Goal: Task Accomplishment & Management: Manage account settings

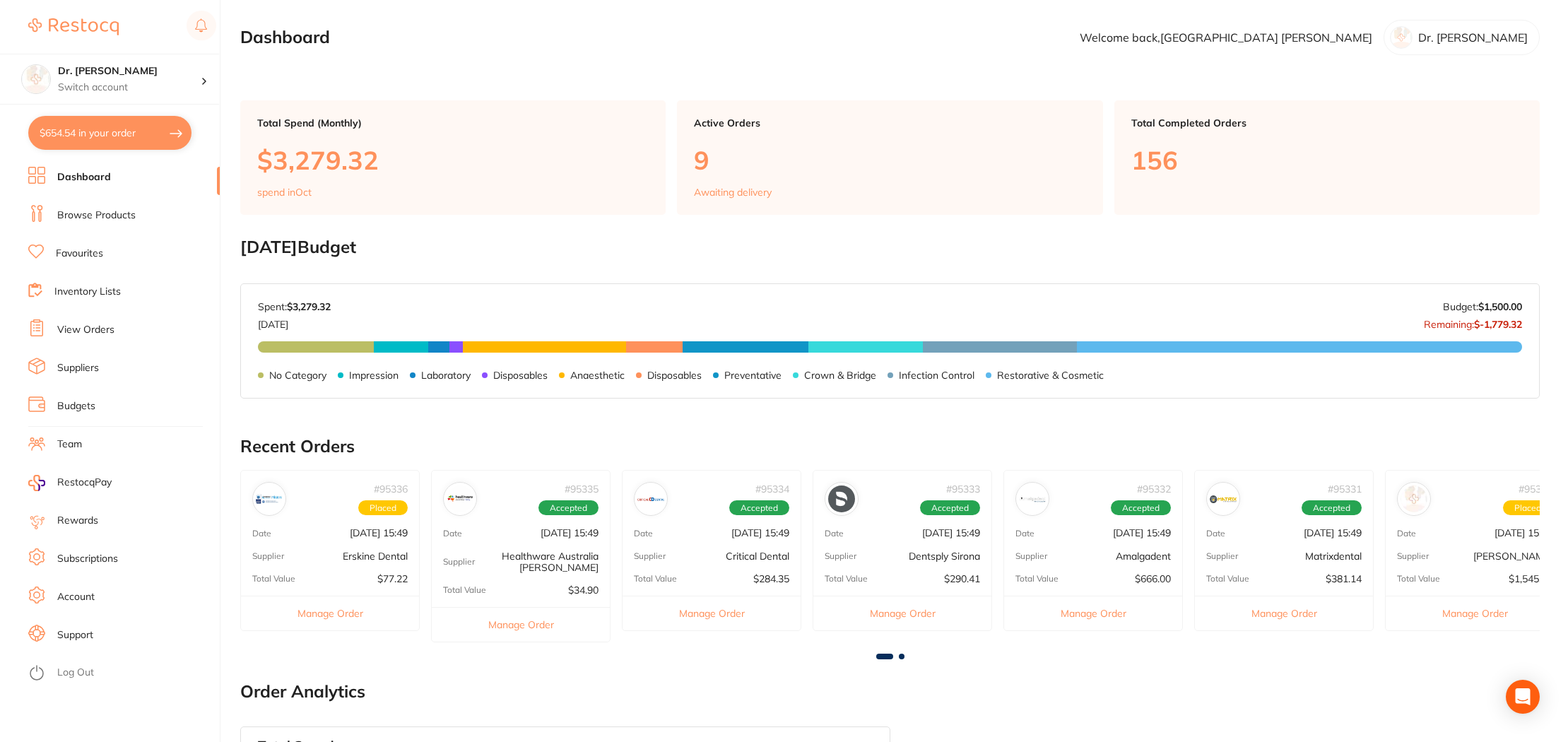
click at [74, 329] on link "View Orders" at bounding box center [86, 330] width 58 height 14
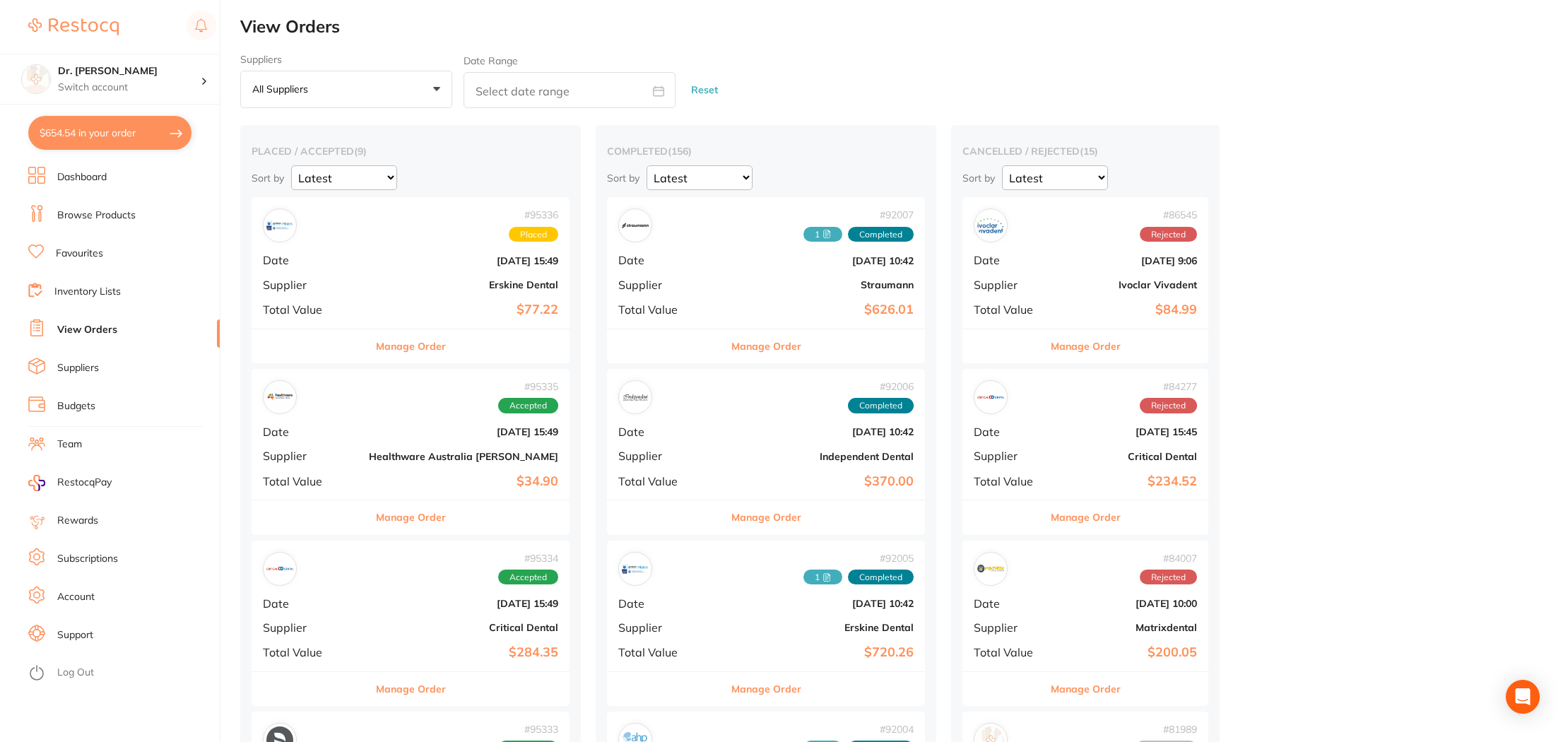
drag, startPoint x: 314, startPoint y: 424, endPoint x: 324, endPoint y: 425, distance: 10.0
click at [314, 424] on div "# 95335 Accepted Date [DATE] 15:49 Supplier Healthware [GEOGRAPHIC_DATA] [PERSO…" at bounding box center [411, 433] width 318 height 130
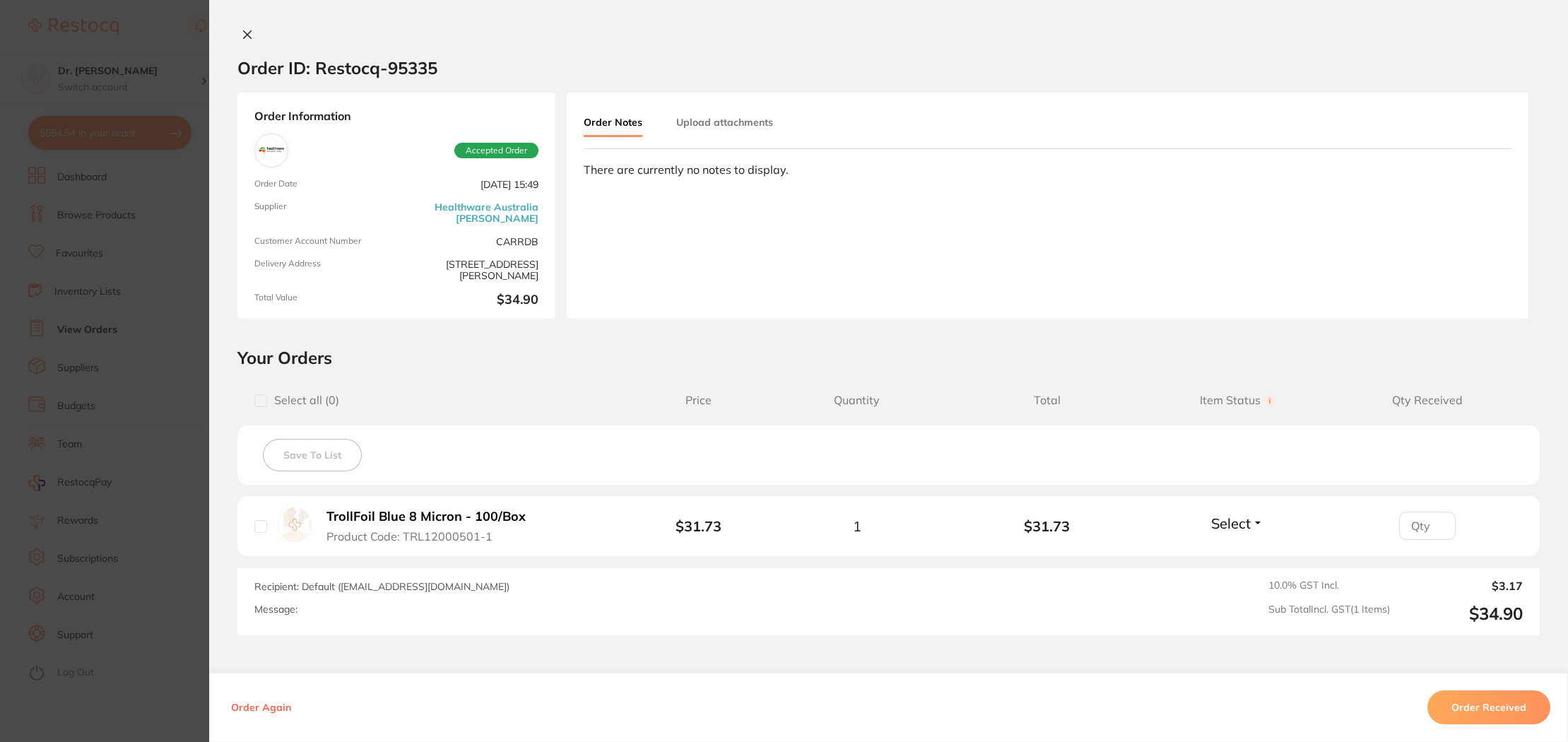
click at [717, 115] on button "Upload attachments" at bounding box center [725, 122] width 97 height 26
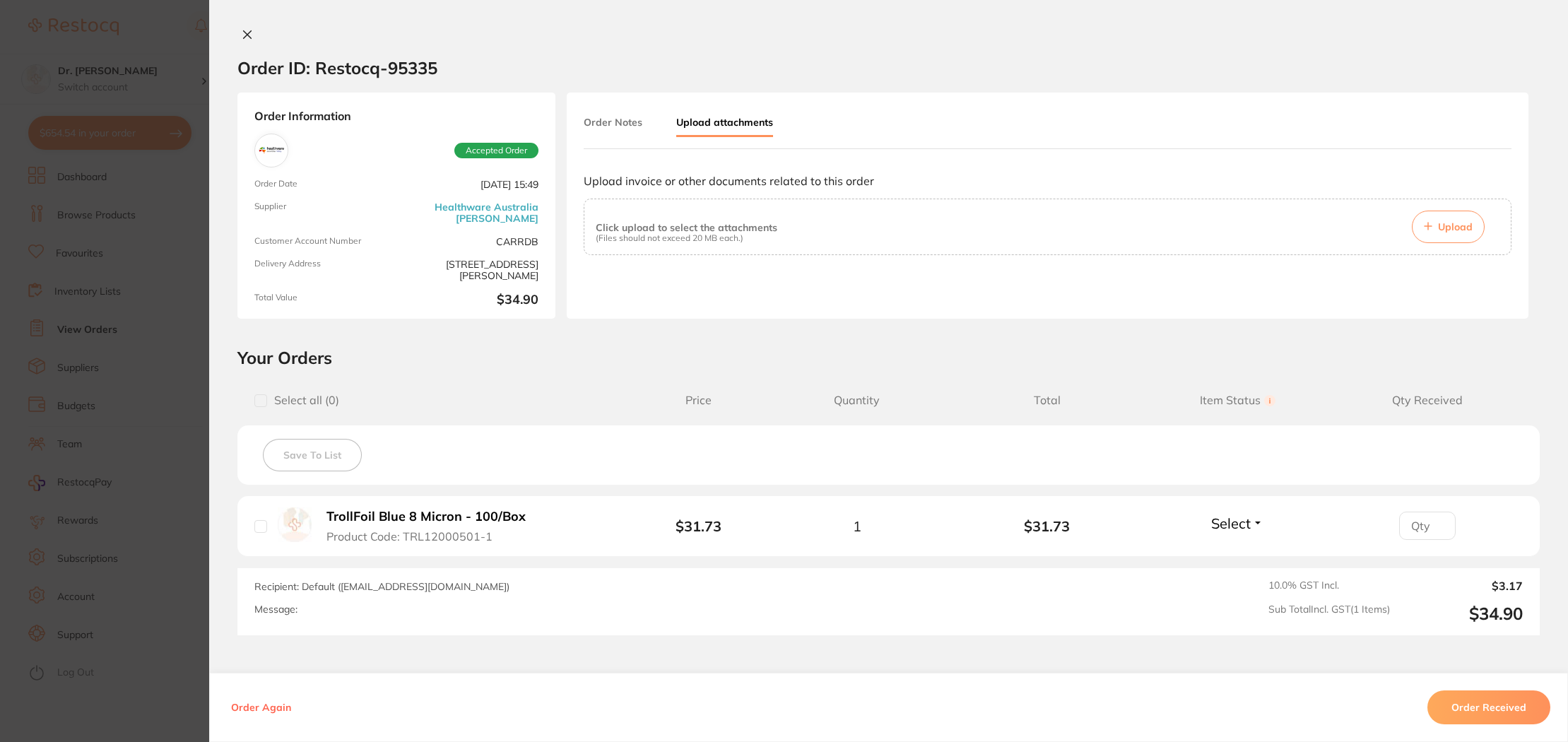
click at [1466, 225] on span "Upload" at bounding box center [1455, 227] width 35 height 12
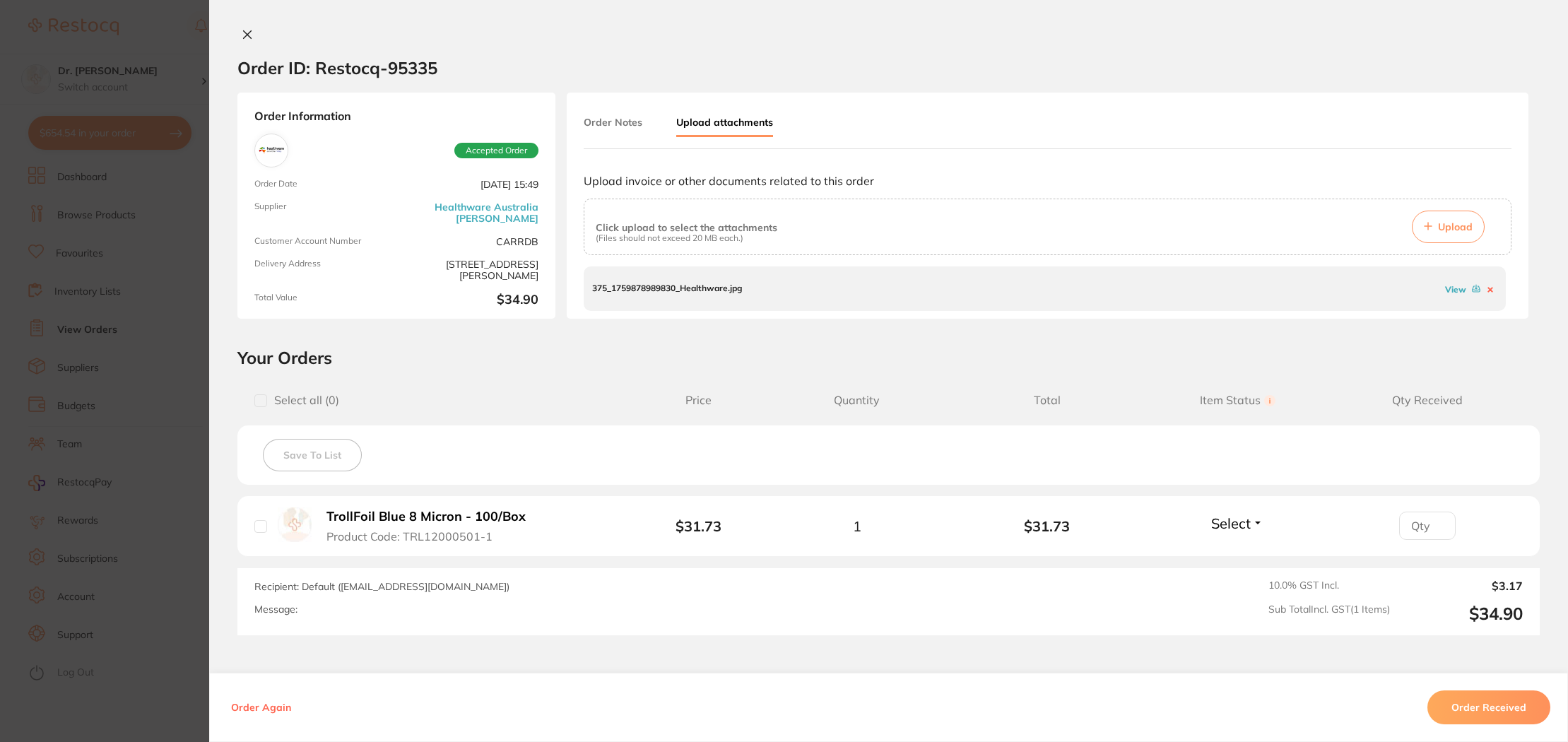
click at [1458, 694] on button "Order Received" at bounding box center [1489, 707] width 123 height 34
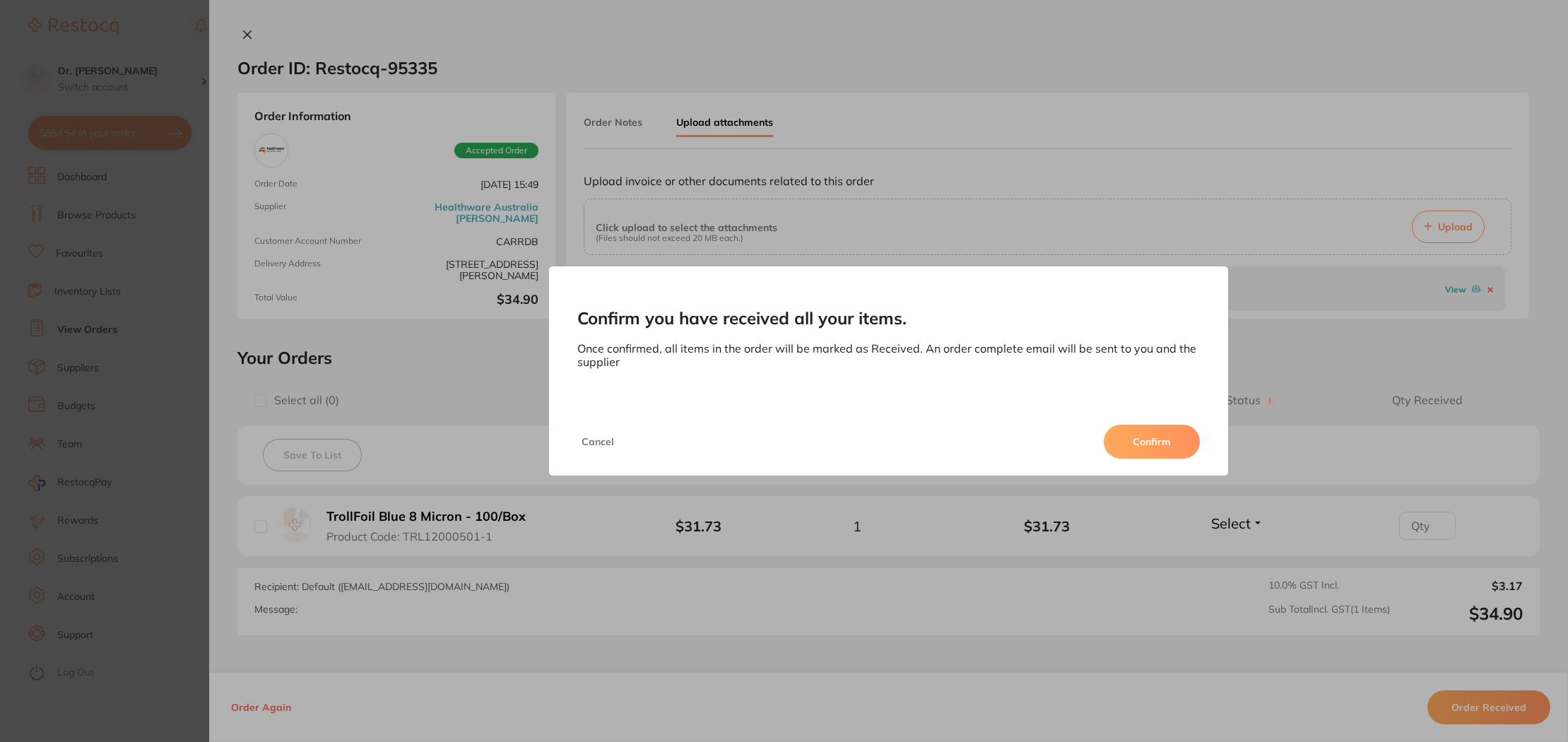
drag, startPoint x: 1153, startPoint y: 443, endPoint x: 1092, endPoint y: 433, distance: 61.8
click at [1153, 443] on button "Confirm" at bounding box center [1152, 441] width 96 height 34
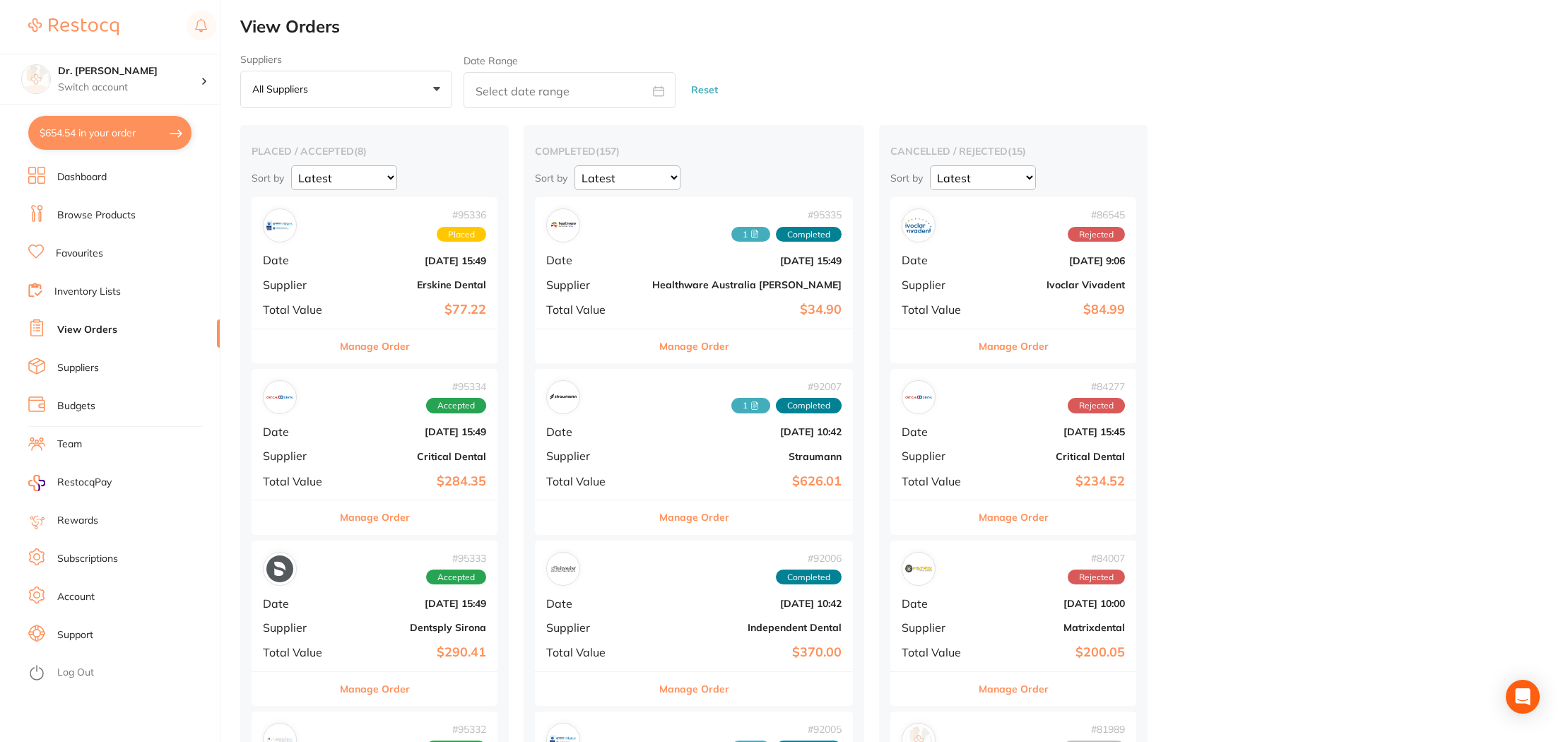
click at [59, 328] on link "View Orders" at bounding box center [88, 330] width 60 height 14
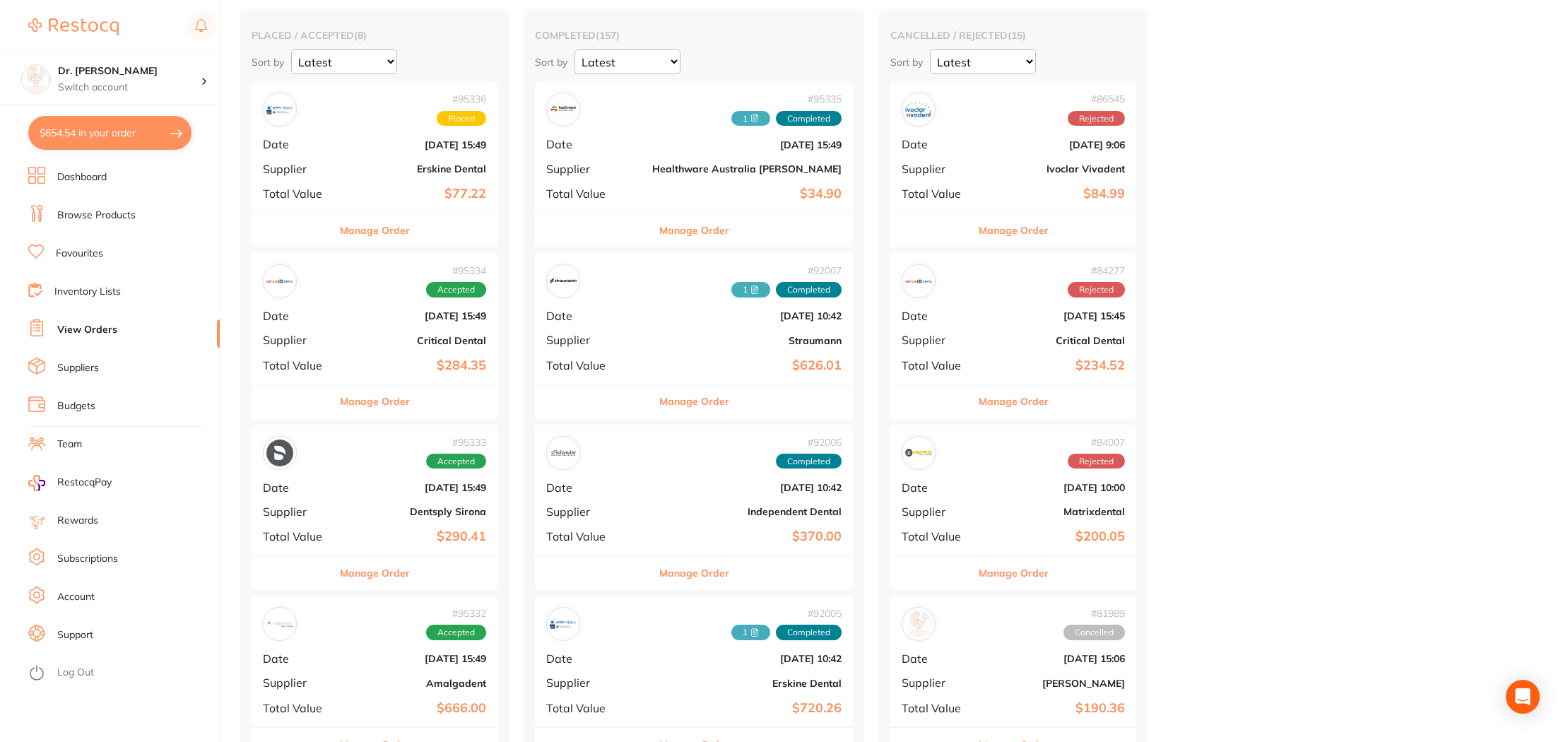
scroll to position [117, 0]
click at [340, 367] on div "# 95334 Accepted Date [DATE] 15:49 Supplier Critical Dental Total Value $284.35" at bounding box center [374, 316] width 246 height 130
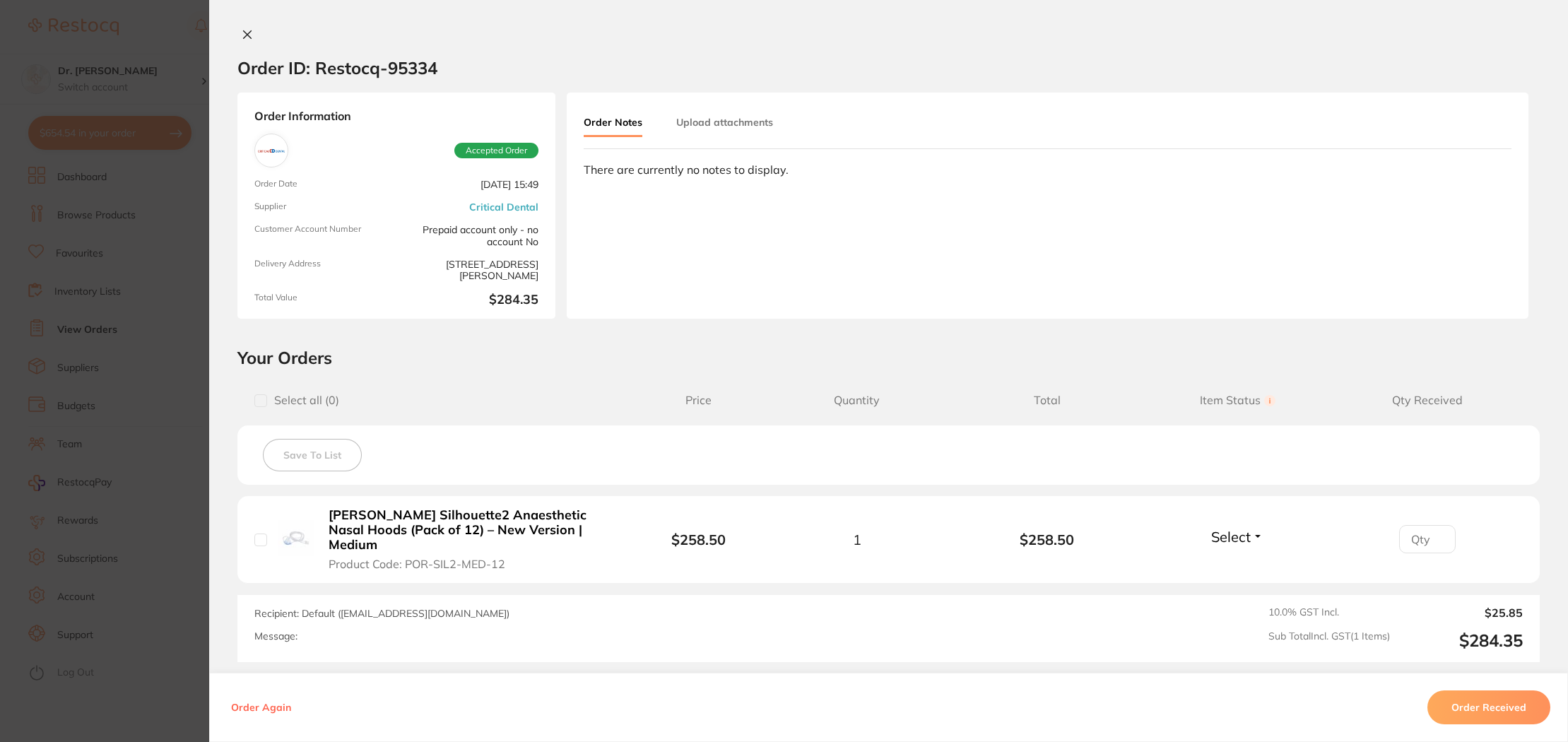
drag, startPoint x: 249, startPoint y: 33, endPoint x: 255, endPoint y: 49, distance: 17.1
click at [249, 33] on button at bounding box center [247, 35] width 20 height 15
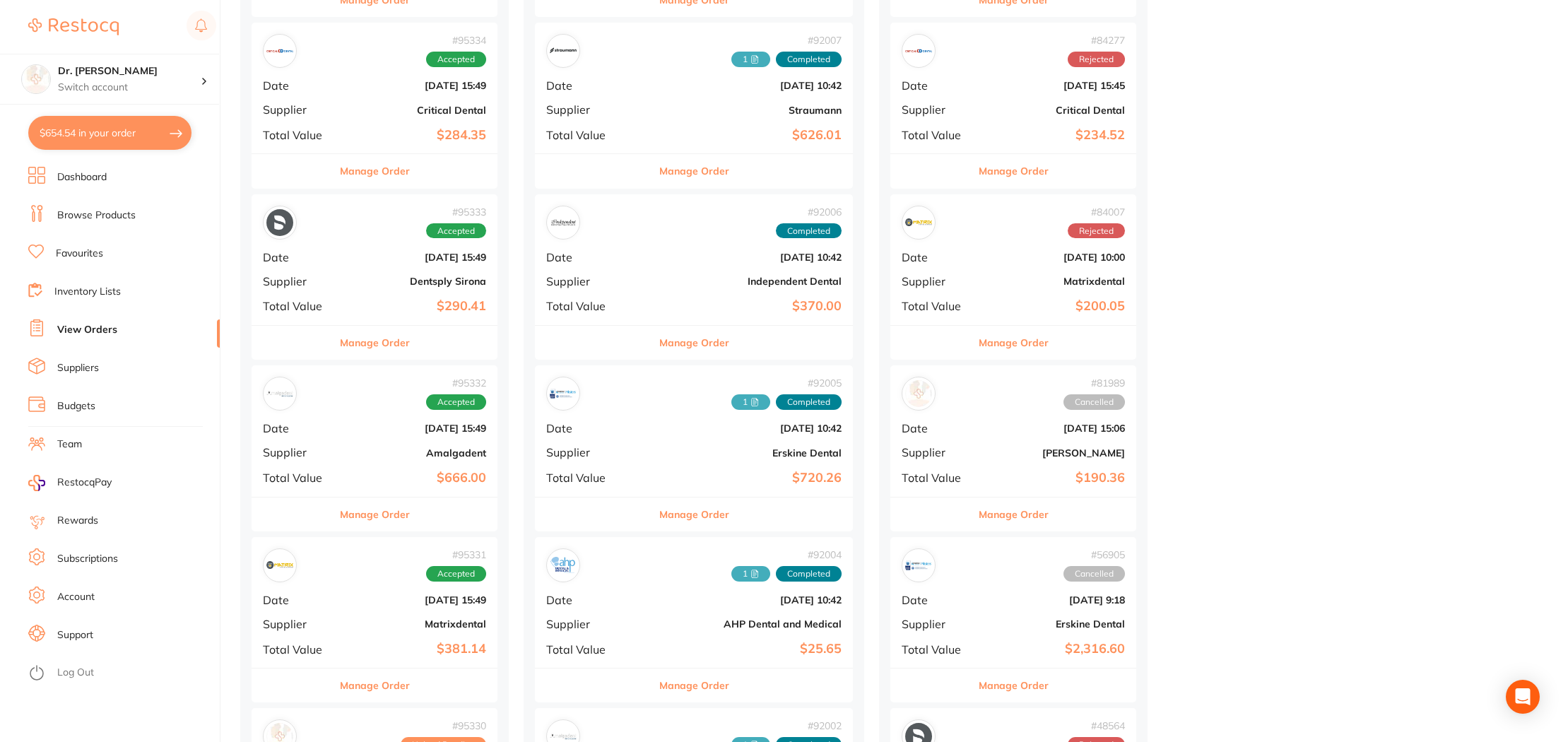
scroll to position [405, 0]
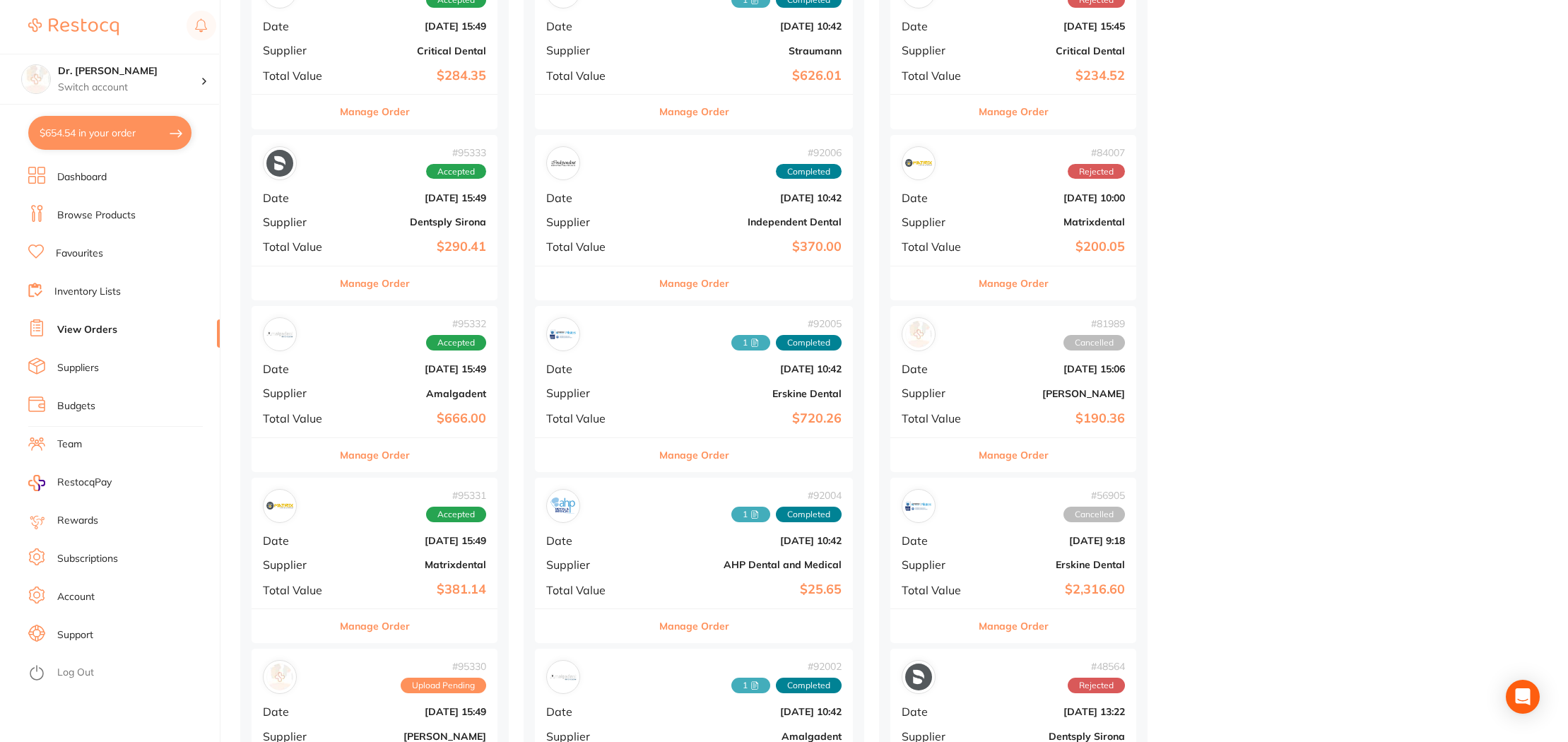
click at [322, 527] on div "# 95331 Accepted Date [DATE] 15:49 Supplier Matrixdental Total Value $381.14" at bounding box center [374, 543] width 246 height 130
click at [322, 527] on section at bounding box center [784, 371] width 1568 height 742
click at [405, 567] on b "Matrixdental" at bounding box center [415, 564] width 141 height 12
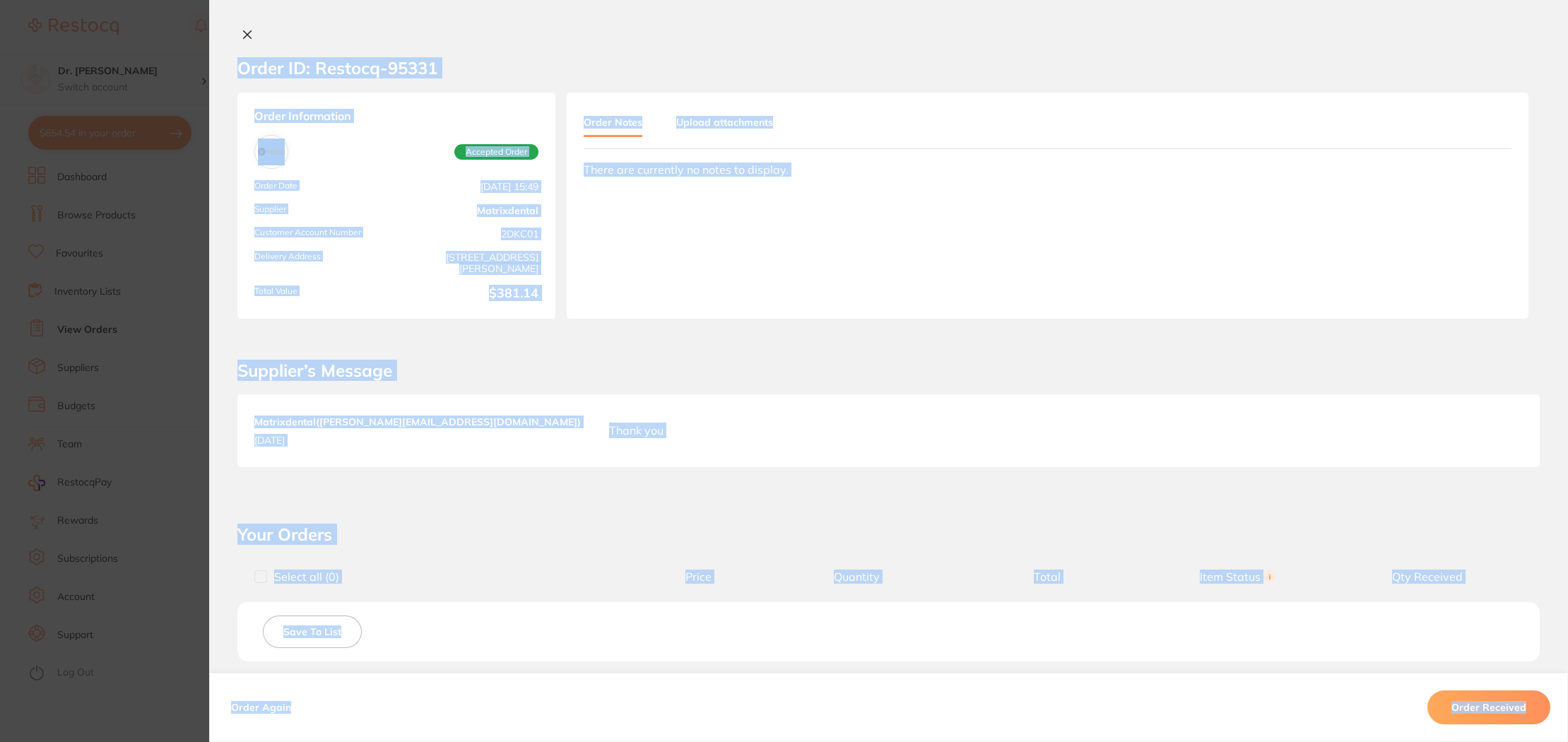
click at [724, 148] on div "Order Notes Upload attachments" at bounding box center [1047, 129] width 928 height 40
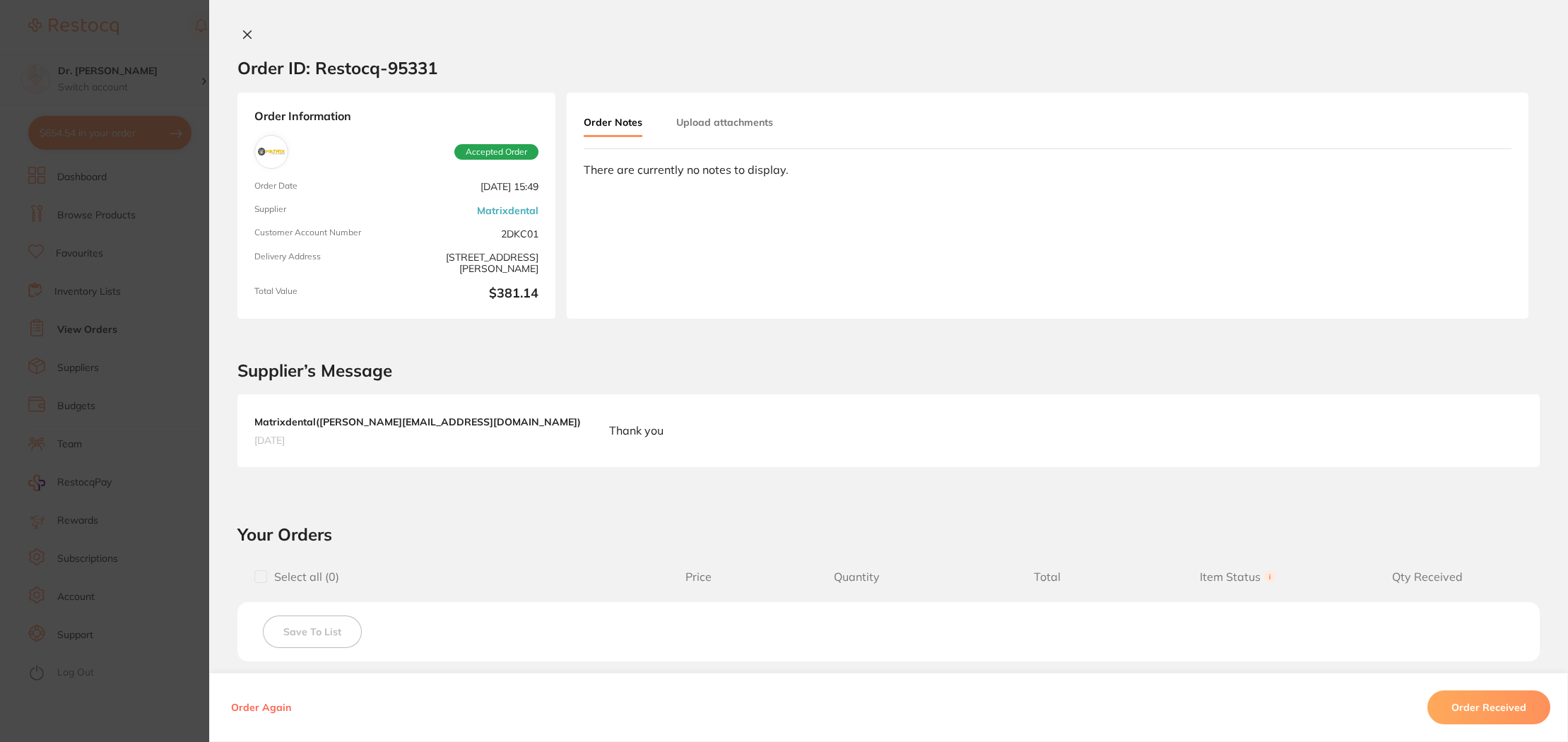
click at [723, 127] on button "Upload attachments" at bounding box center [725, 122] width 97 height 26
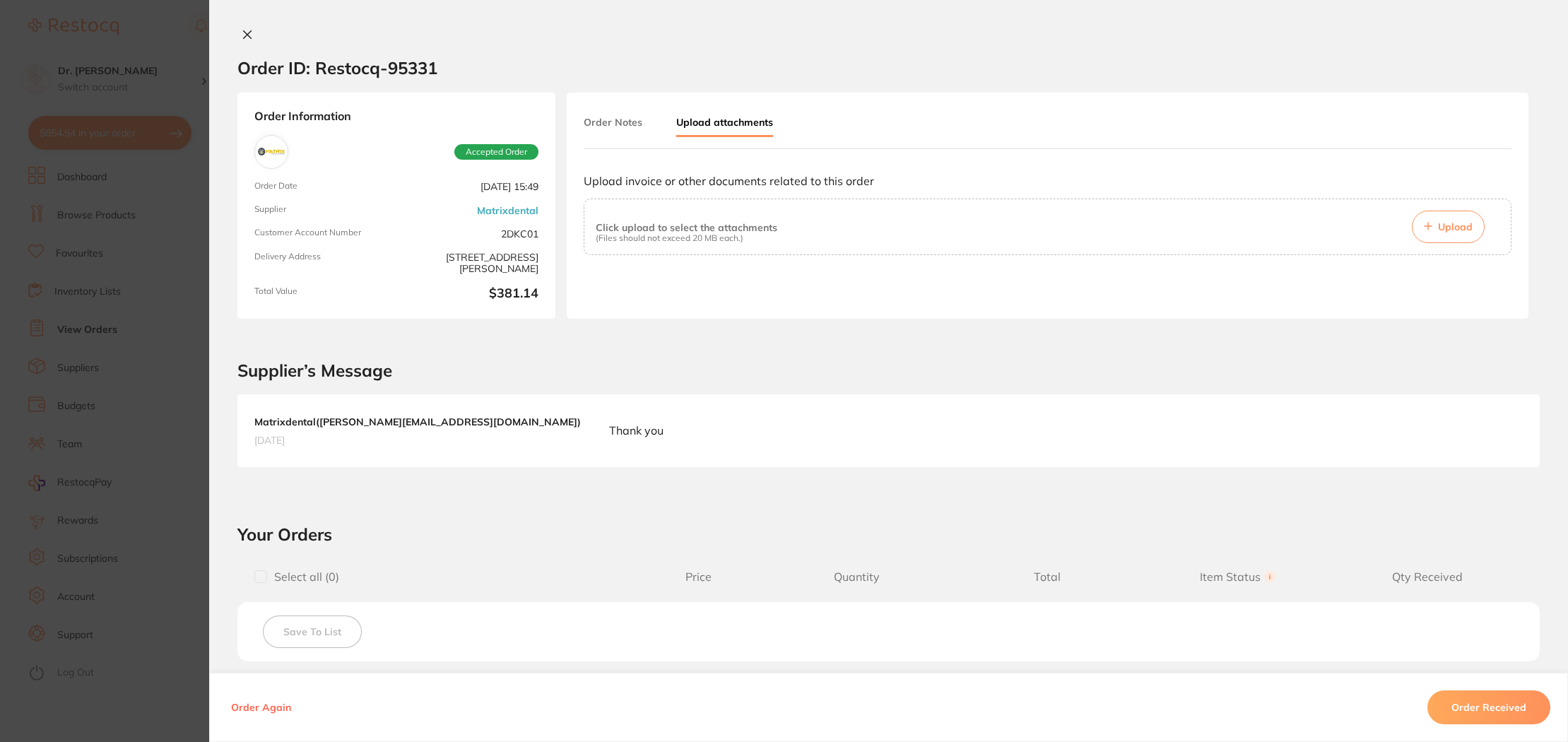
click at [1434, 230] on button "Upload" at bounding box center [1448, 226] width 73 height 33
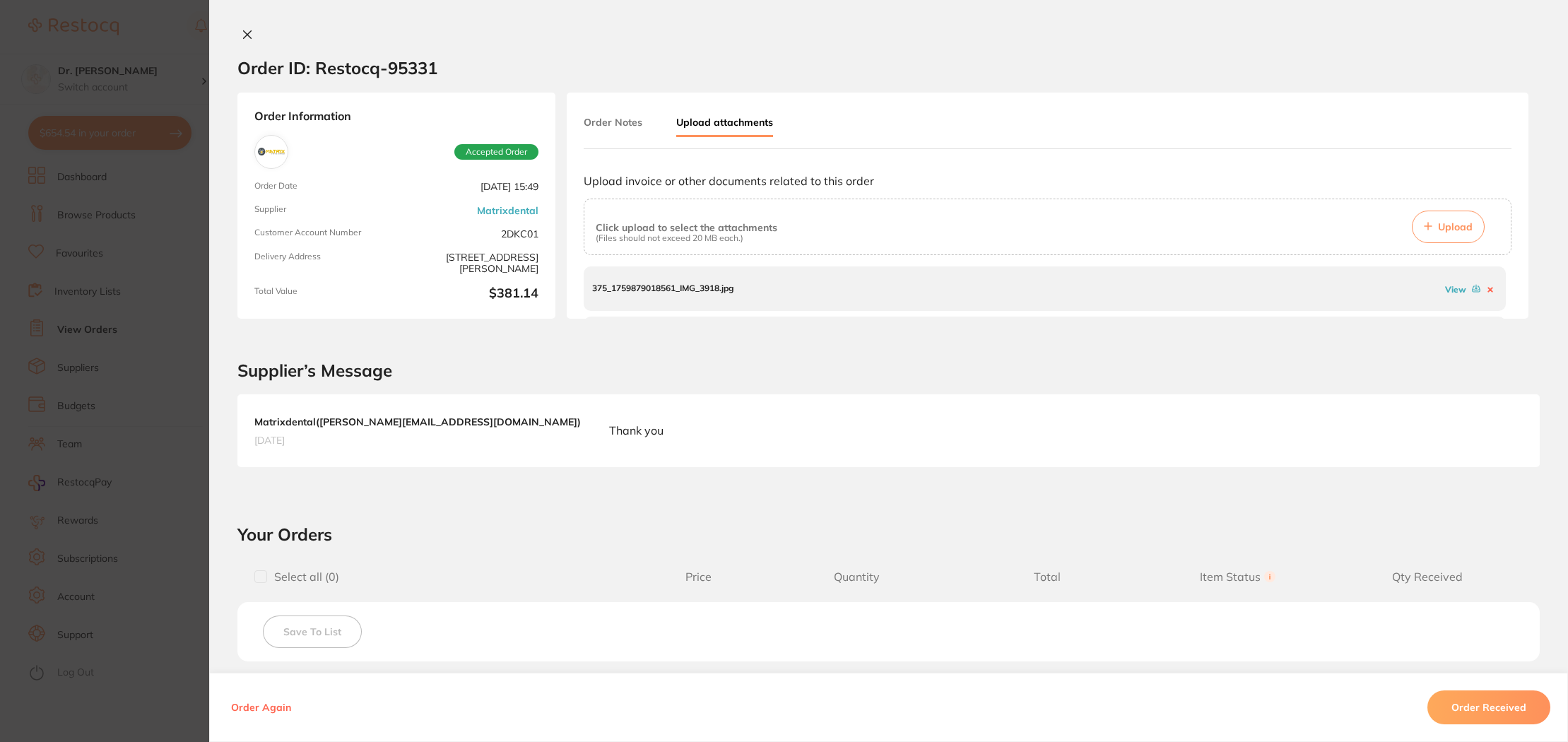
click at [1515, 715] on button "Order Received" at bounding box center [1489, 707] width 123 height 34
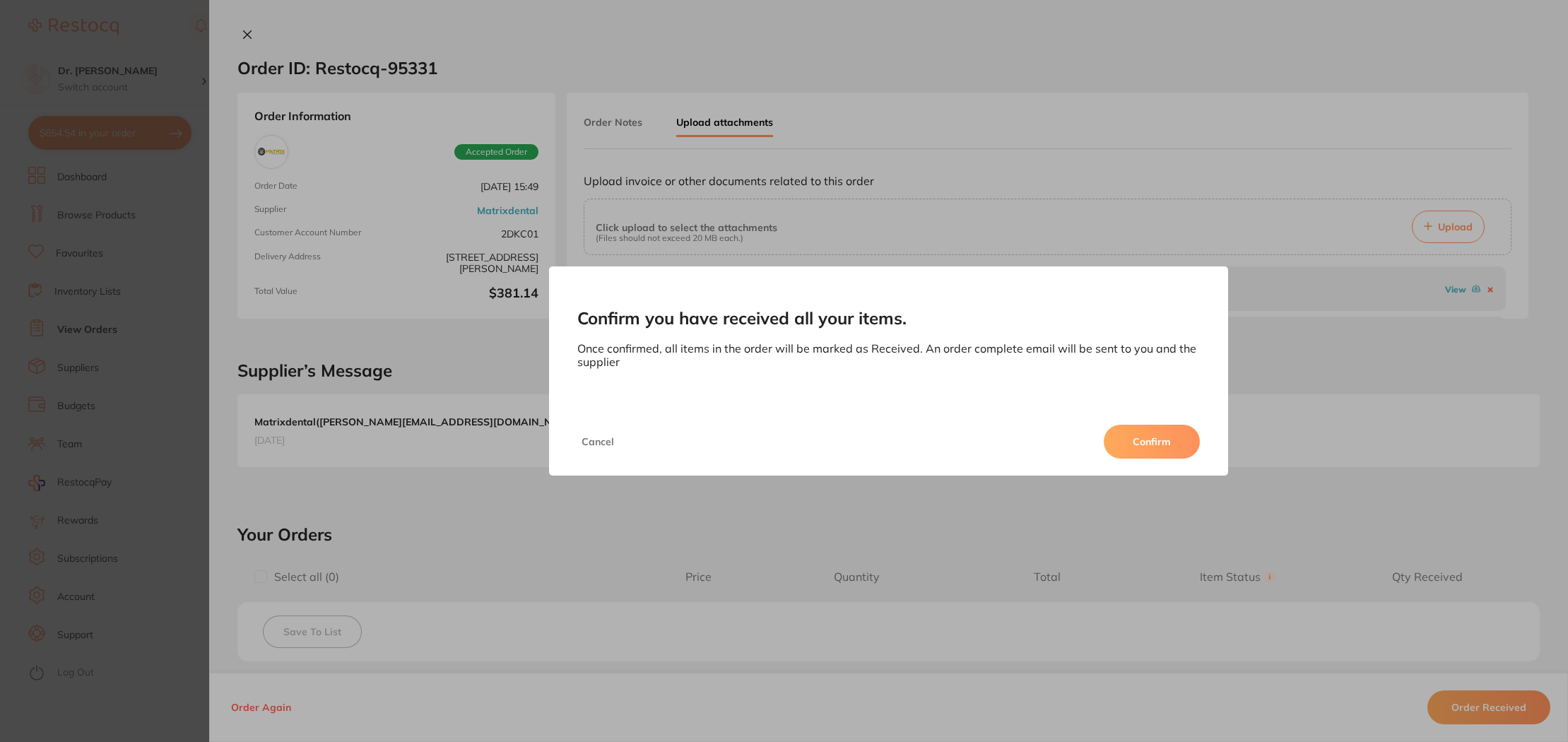
click at [1118, 438] on button "Confirm" at bounding box center [1152, 441] width 96 height 34
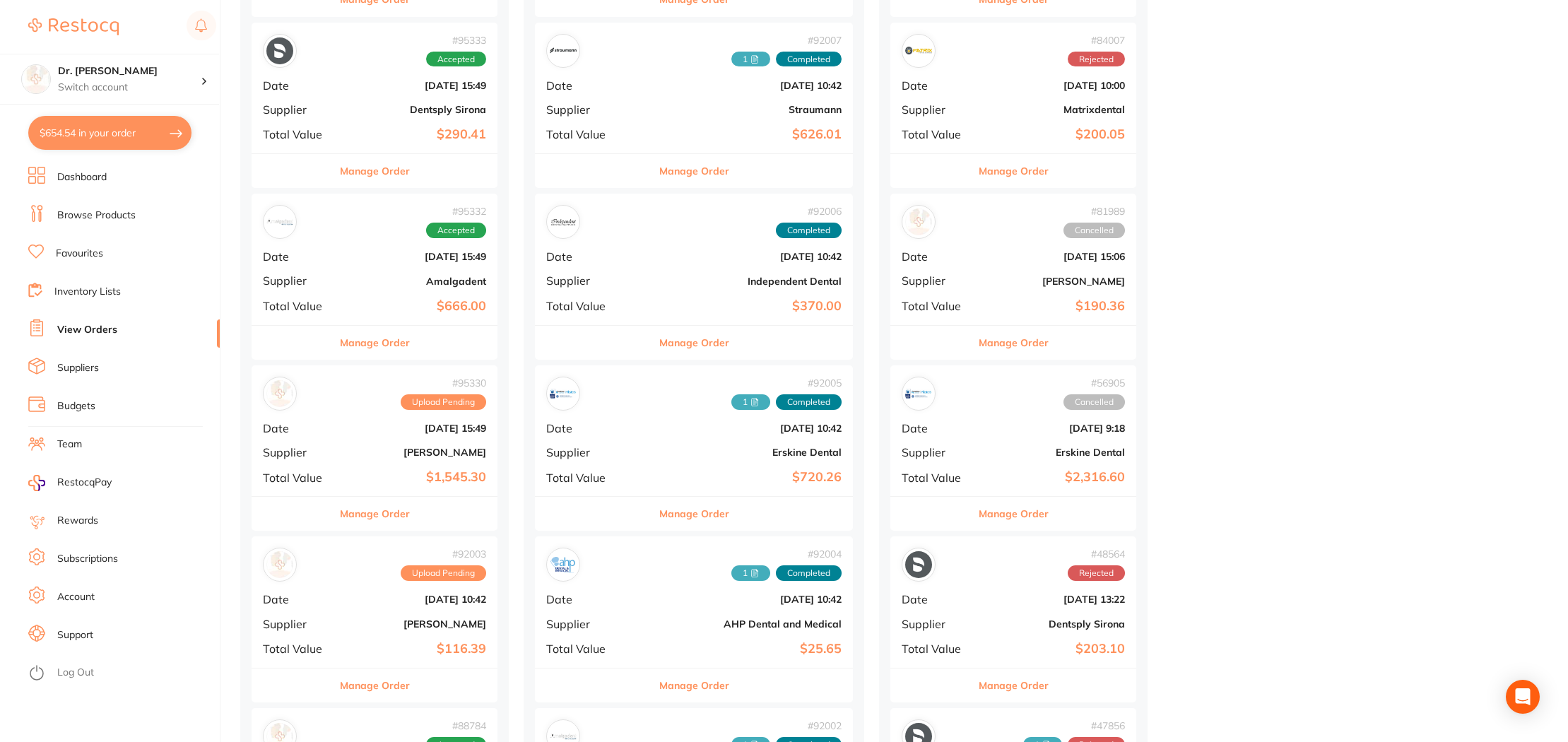
scroll to position [543, 0]
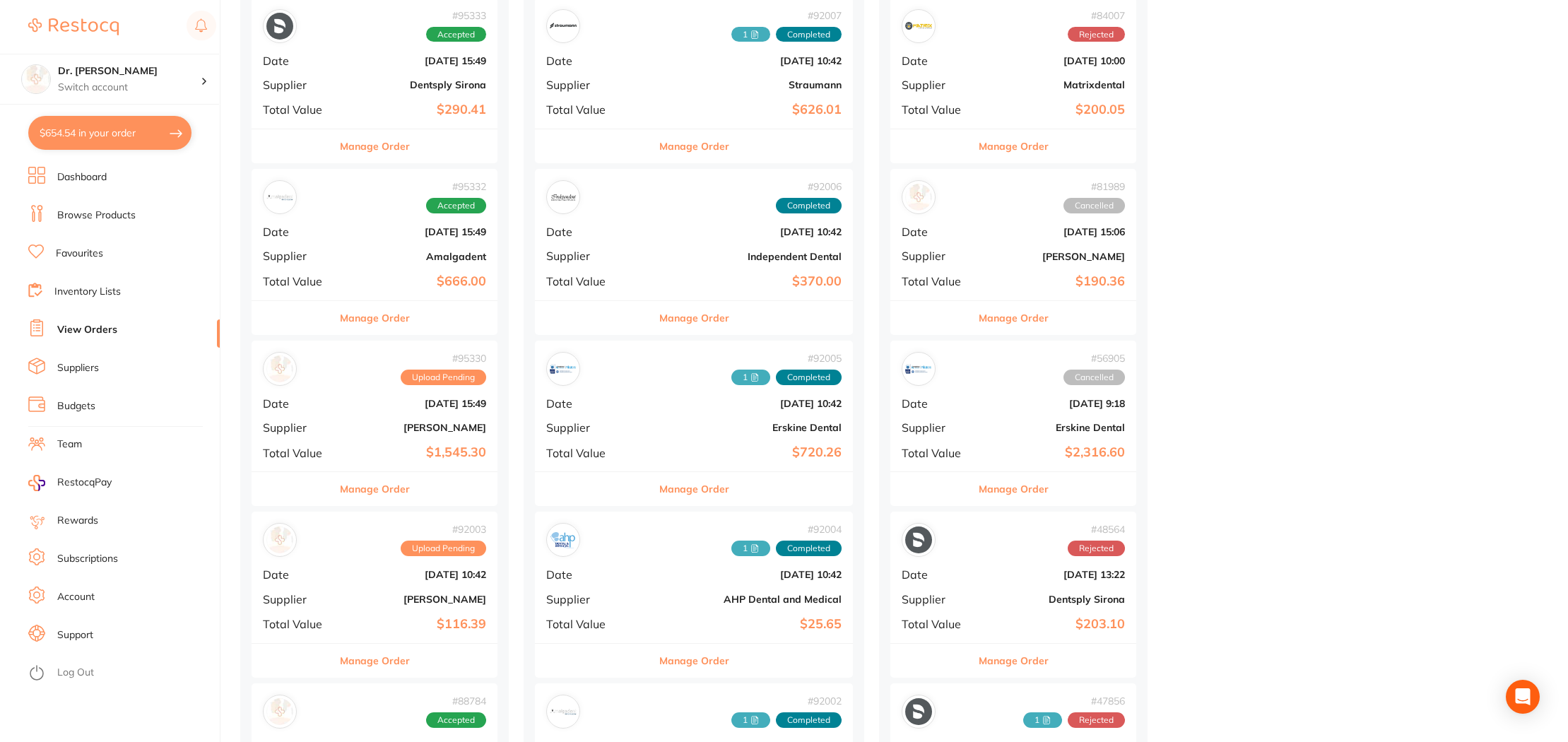
click at [363, 421] on div "# 95330 Upload Pending Date [DATE] 15:49 Supplier [PERSON_NAME] Total Value $1,…" at bounding box center [374, 405] width 246 height 130
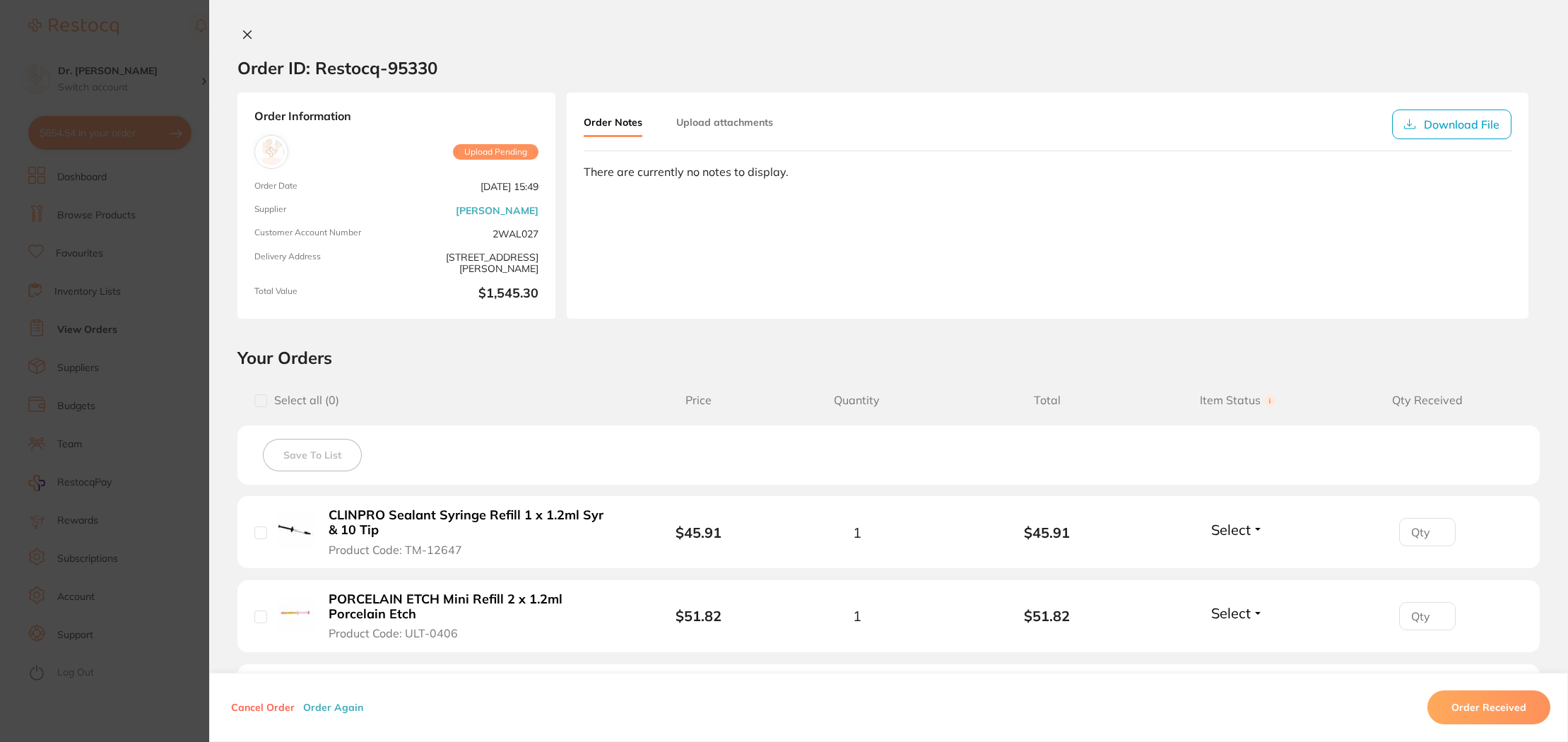
click at [717, 125] on button "Upload attachments" at bounding box center [725, 122] width 97 height 26
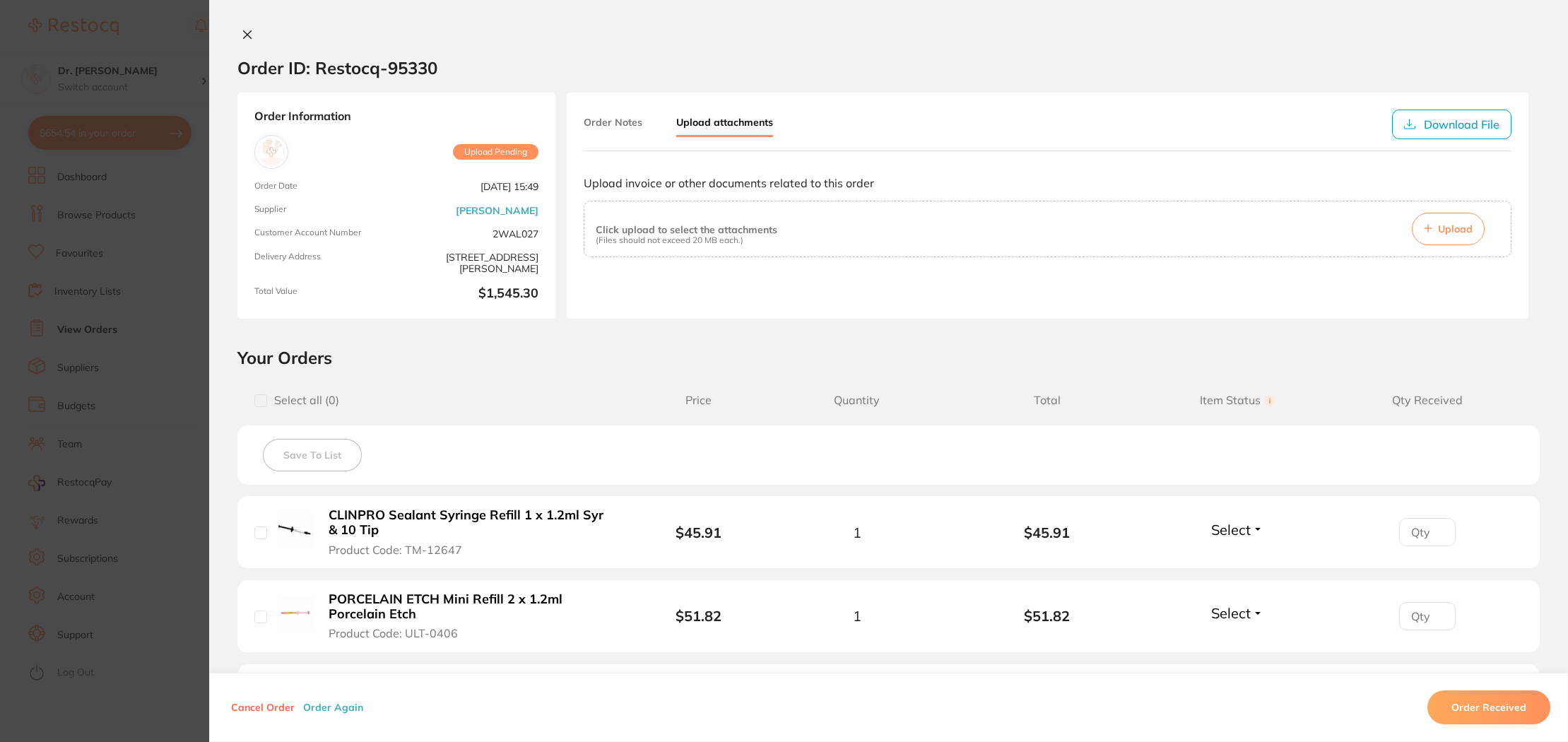
click at [1451, 228] on span "Upload" at bounding box center [1455, 229] width 35 height 12
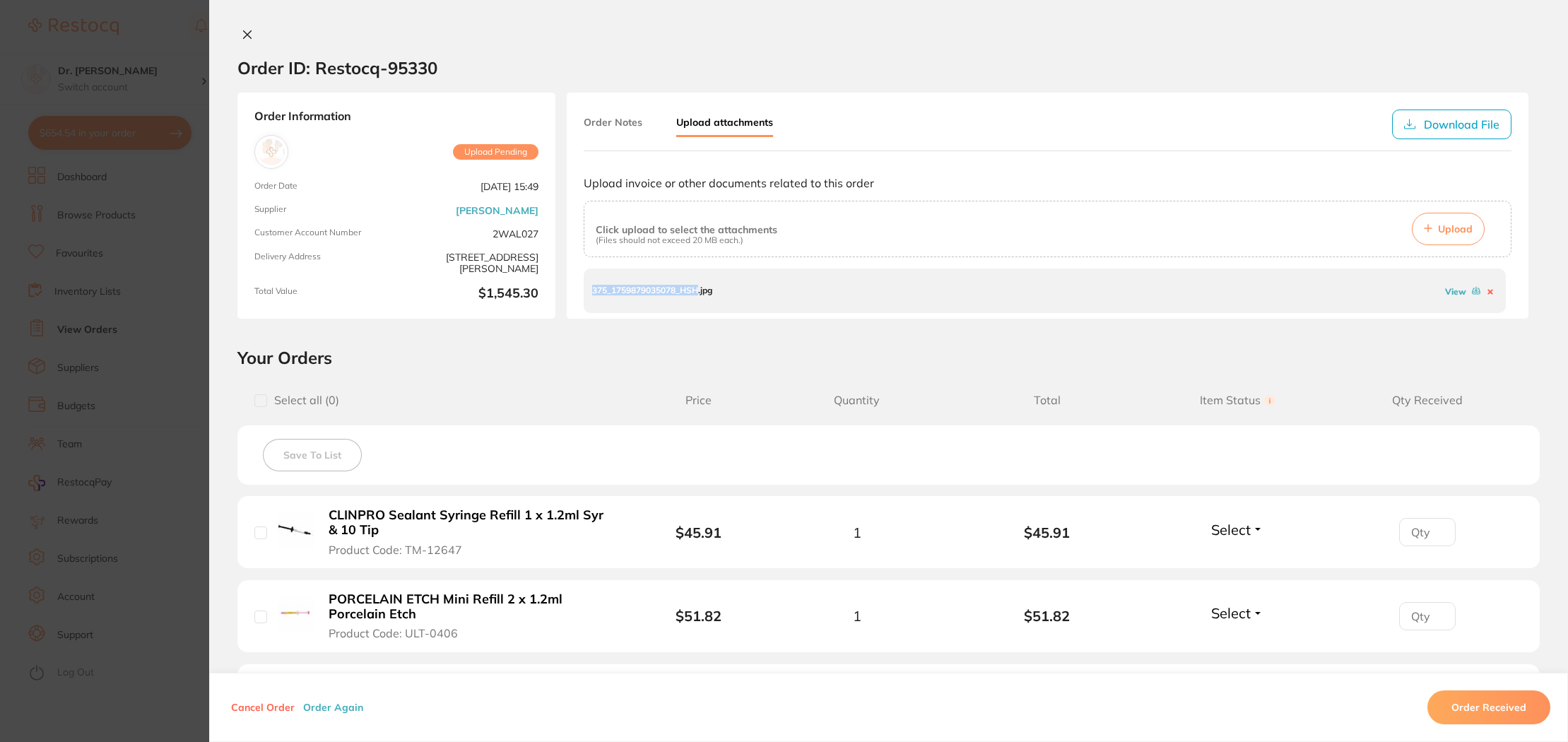
click at [685, 291] on p "375_1759879035078_HSH.jpg" at bounding box center [652, 290] width 120 height 10
click at [711, 293] on p "375_1759879035078_HSH.jpg" at bounding box center [652, 290] width 120 height 10
click at [250, 38] on button at bounding box center [247, 35] width 20 height 15
